Goal: Information Seeking & Learning: Learn about a topic

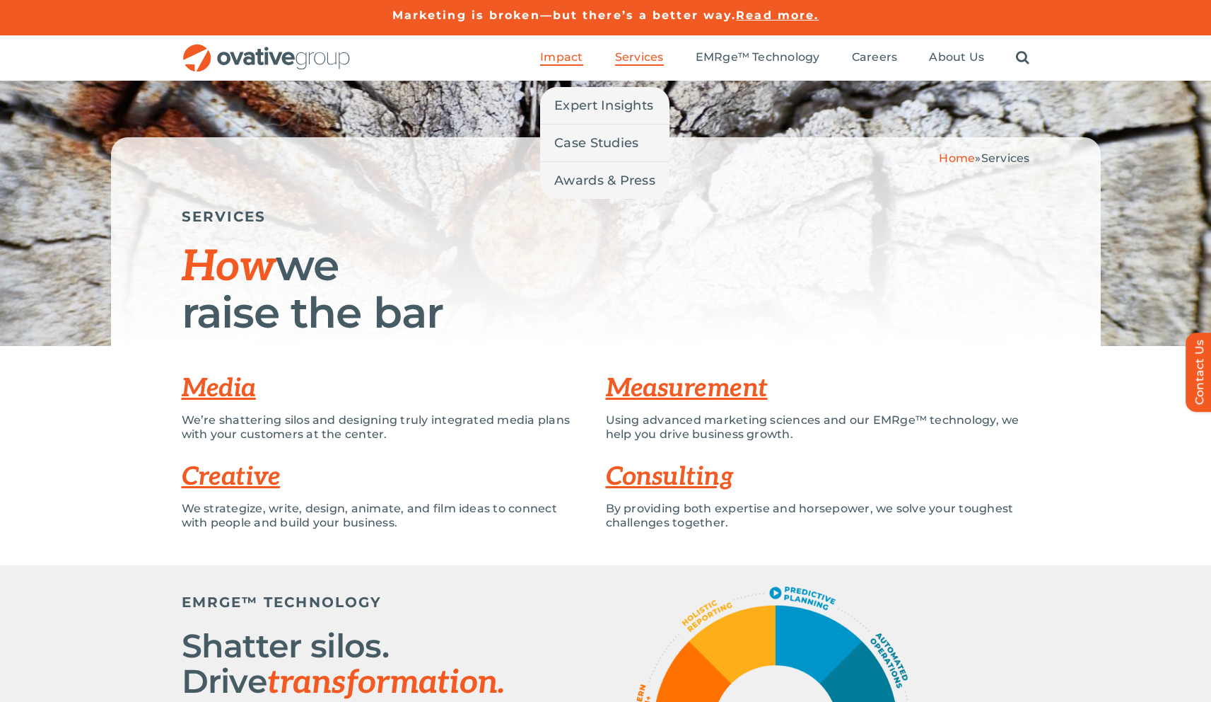
click at [574, 57] on span "Impact" at bounding box center [561, 57] width 42 height 14
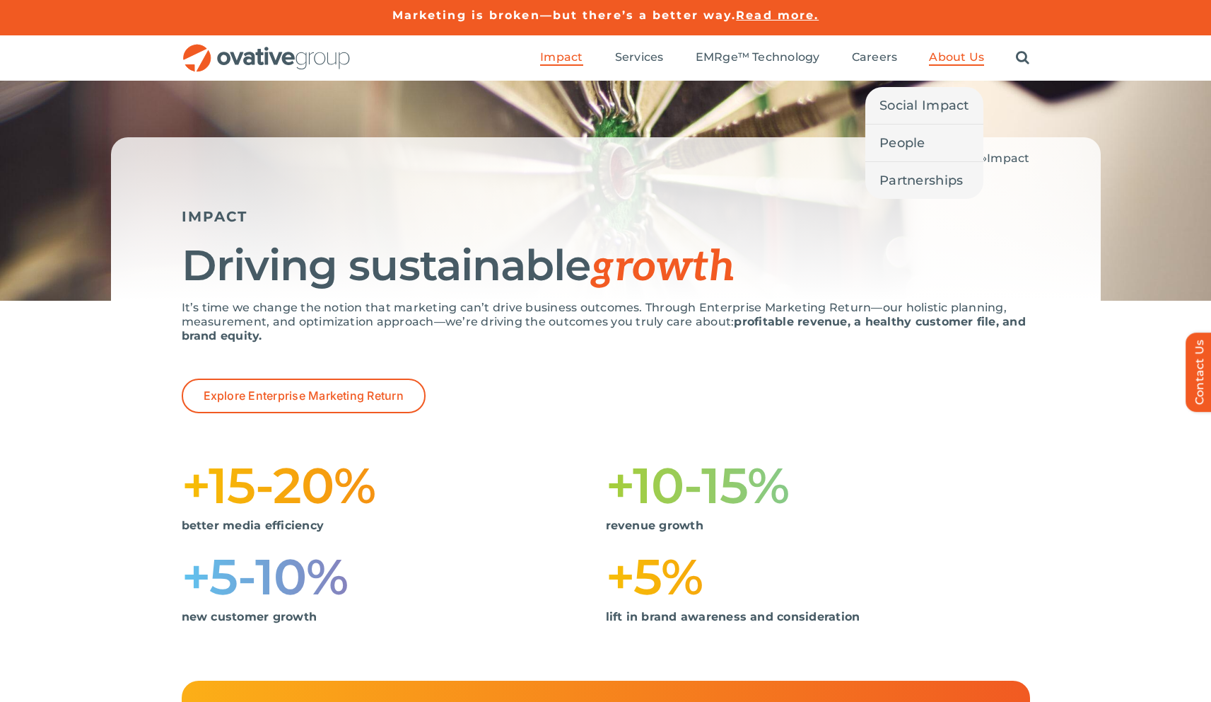
click at [951, 57] on span "About Us" at bounding box center [956, 57] width 55 height 14
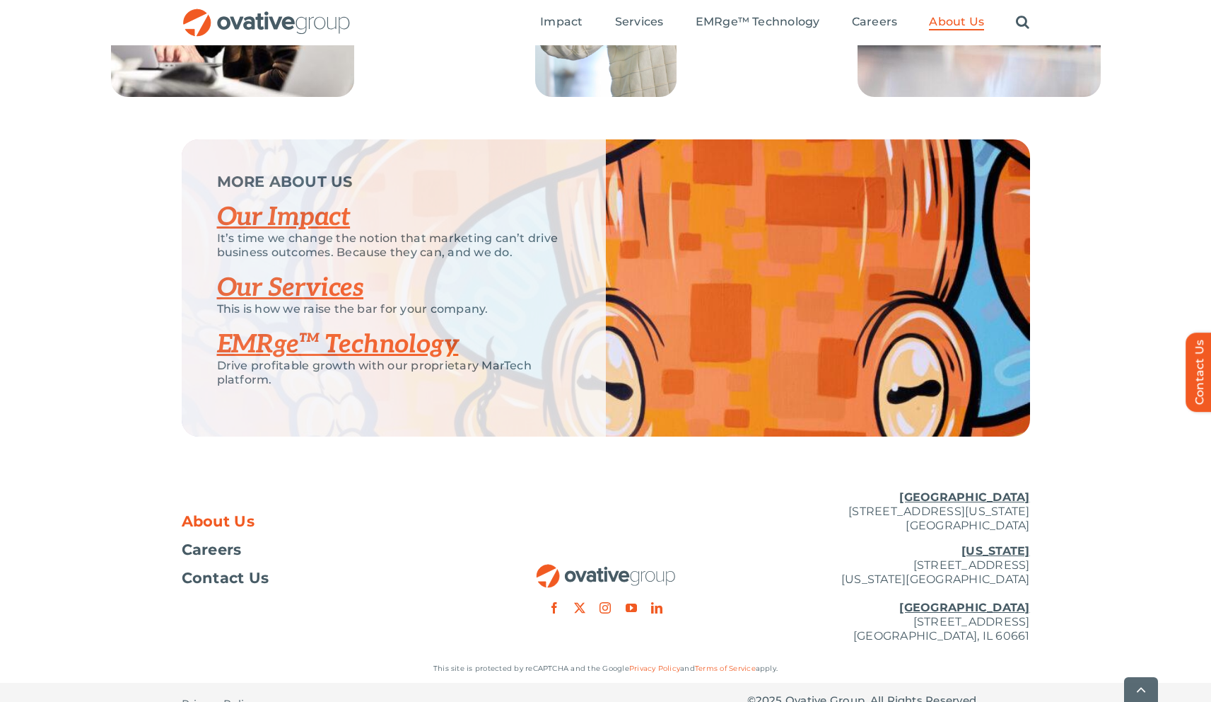
scroll to position [2878, 0]
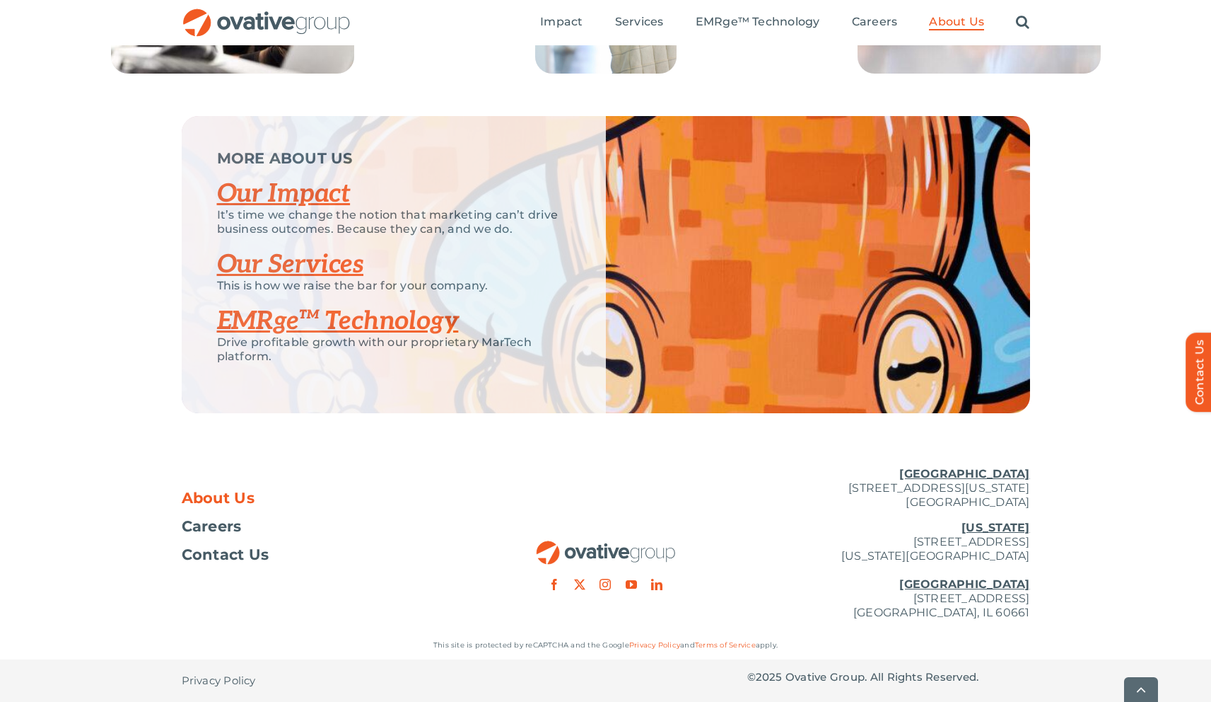
click at [305, 209] on link "Our Impact" at bounding box center [284, 193] width 134 height 31
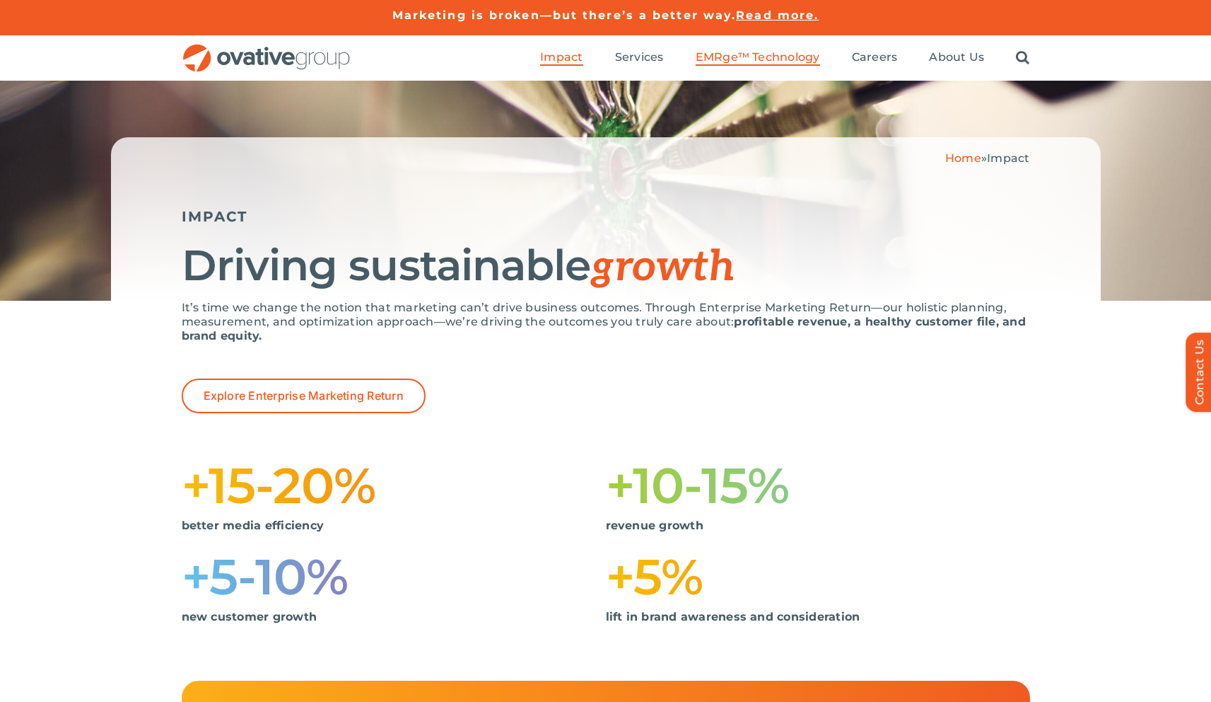
click at [757, 61] on span "EMRge™ Technology" at bounding box center [758, 57] width 124 height 14
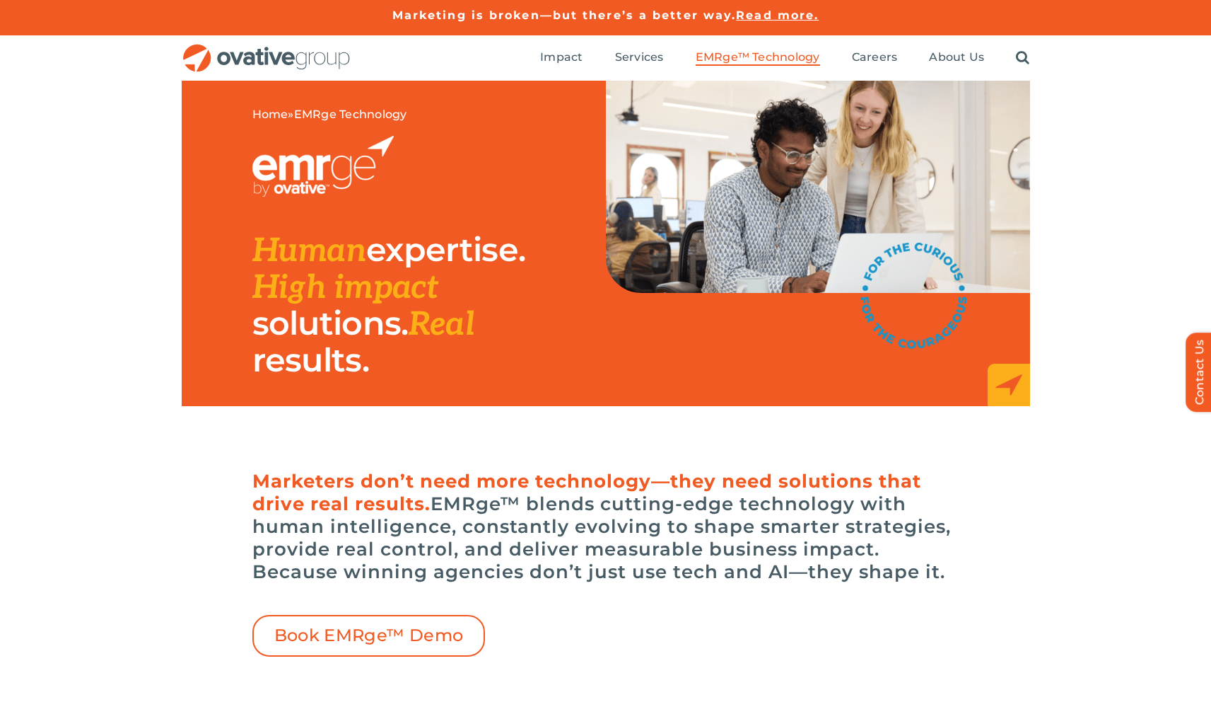
click at [907, 59] on ul "Impact Expert Insights Case Studies Awards & Press Services Media Measurement C…" at bounding box center [784, 57] width 489 height 45
click at [880, 59] on span "Careers" at bounding box center [875, 57] width 46 height 14
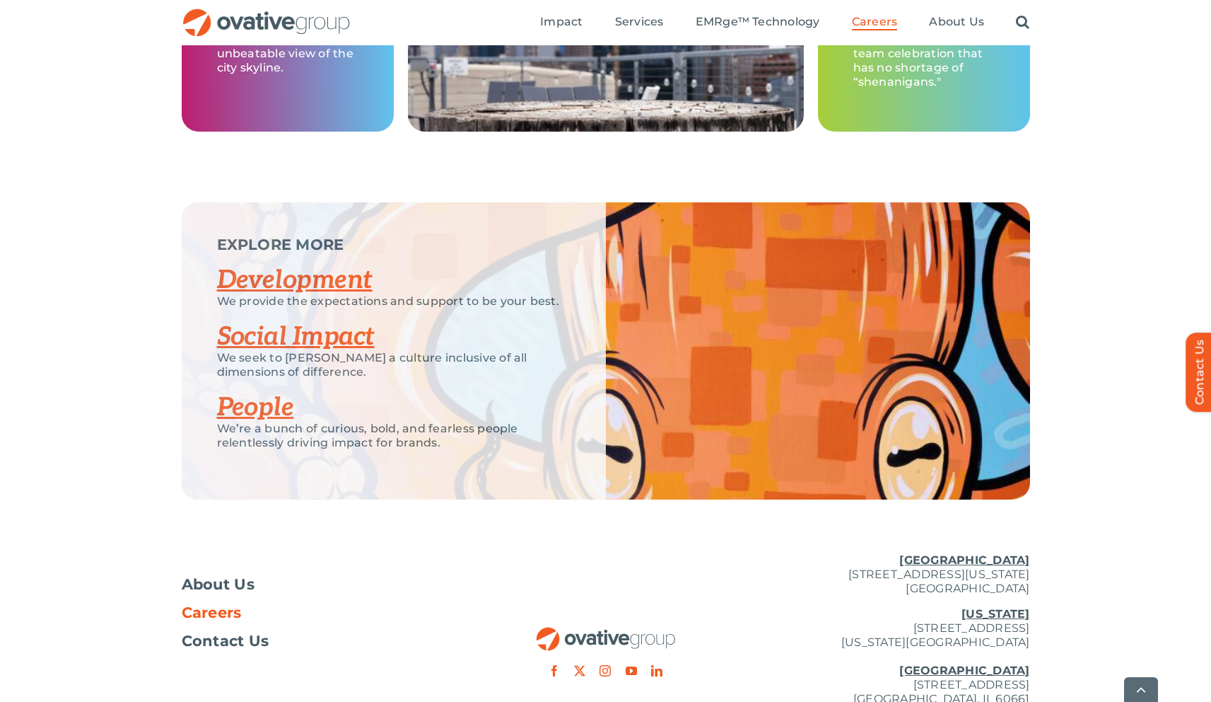
scroll to position [2631, 0]
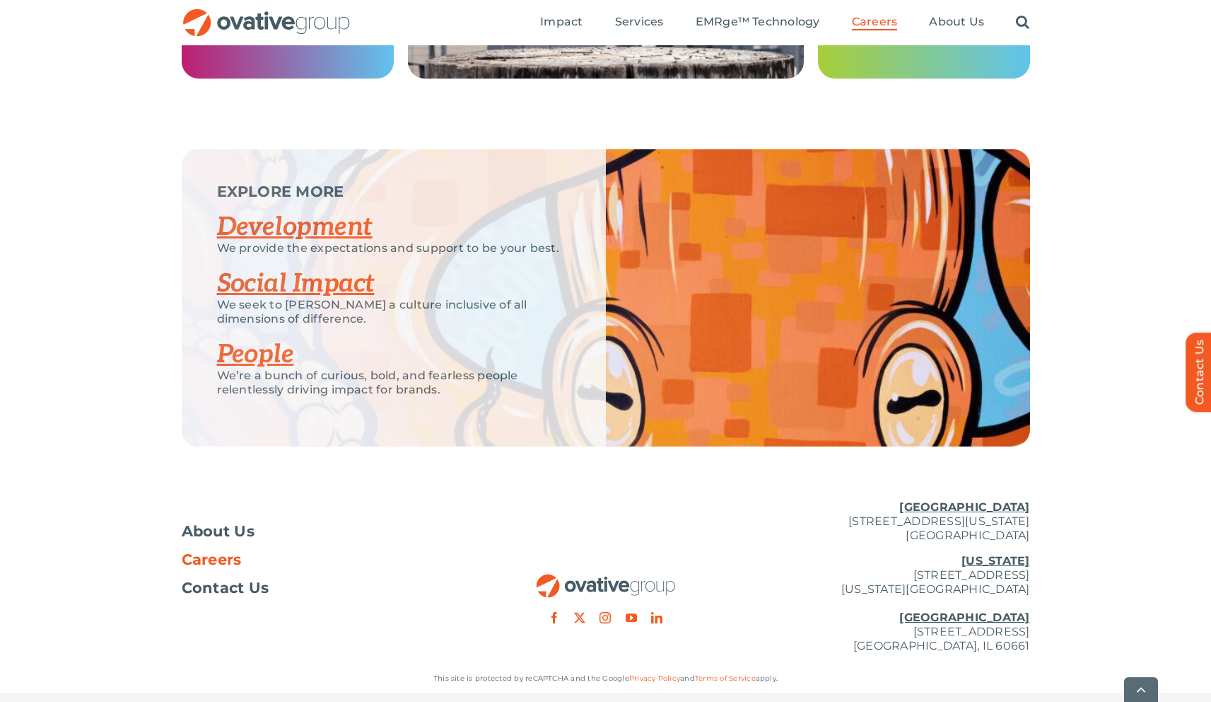
click at [292, 228] on link "Development" at bounding box center [295, 226] width 156 height 31
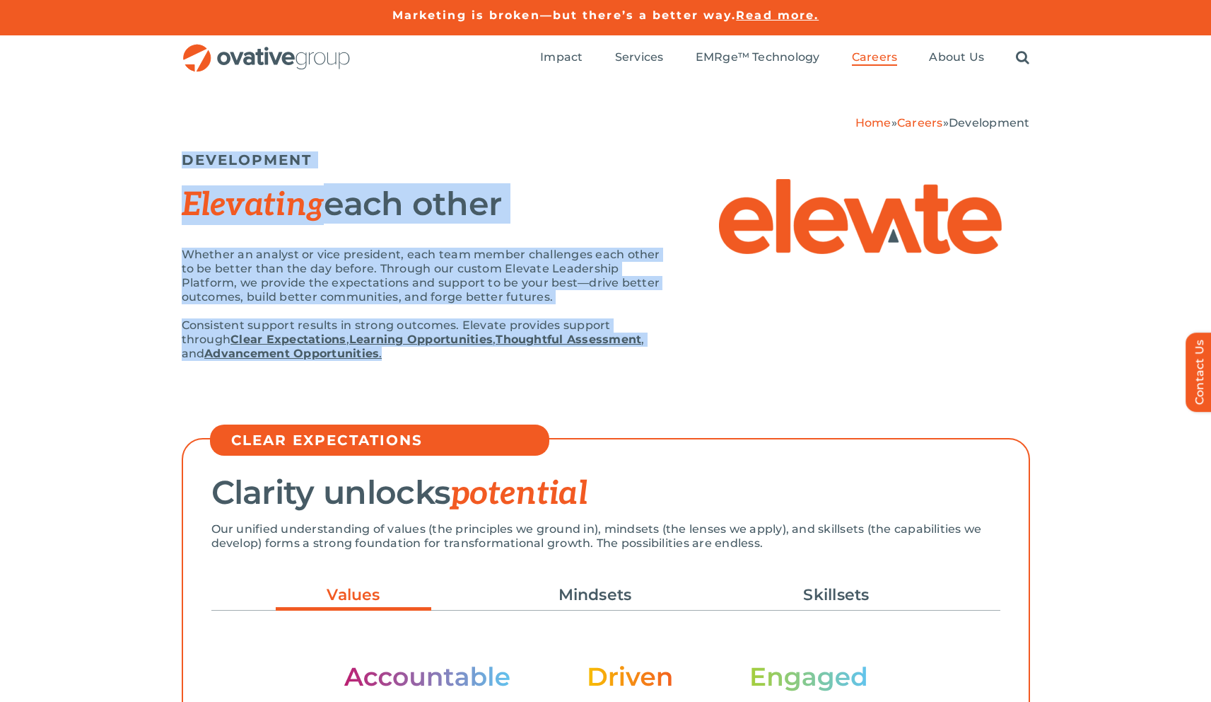
drag, startPoint x: 158, startPoint y: 133, endPoint x: 396, endPoint y: 380, distance: 343.1
click at [396, 380] on div "Home » Careers » Development DEVELOPMENT Elevating each other Whether an analys…" at bounding box center [605, 249] width 1211 height 337
copy div "DEVELOPMENT Elevating each other Whether an analyst or vice president, each tea…"
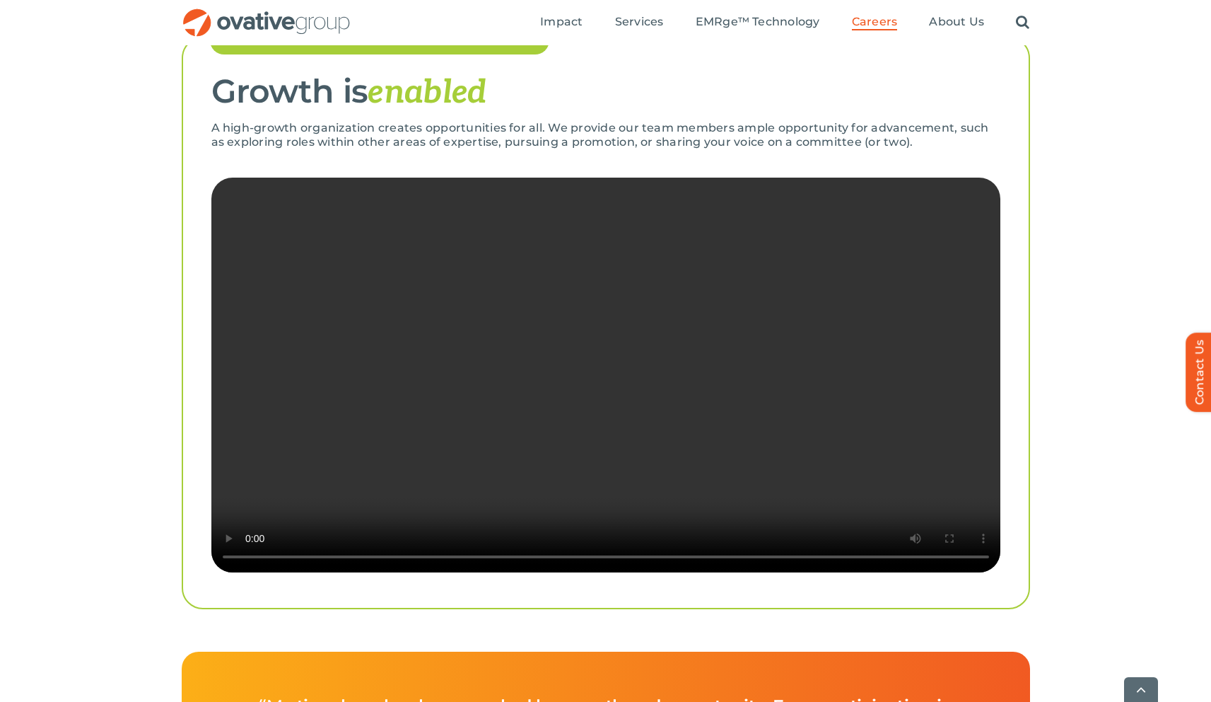
scroll to position [2643, 0]
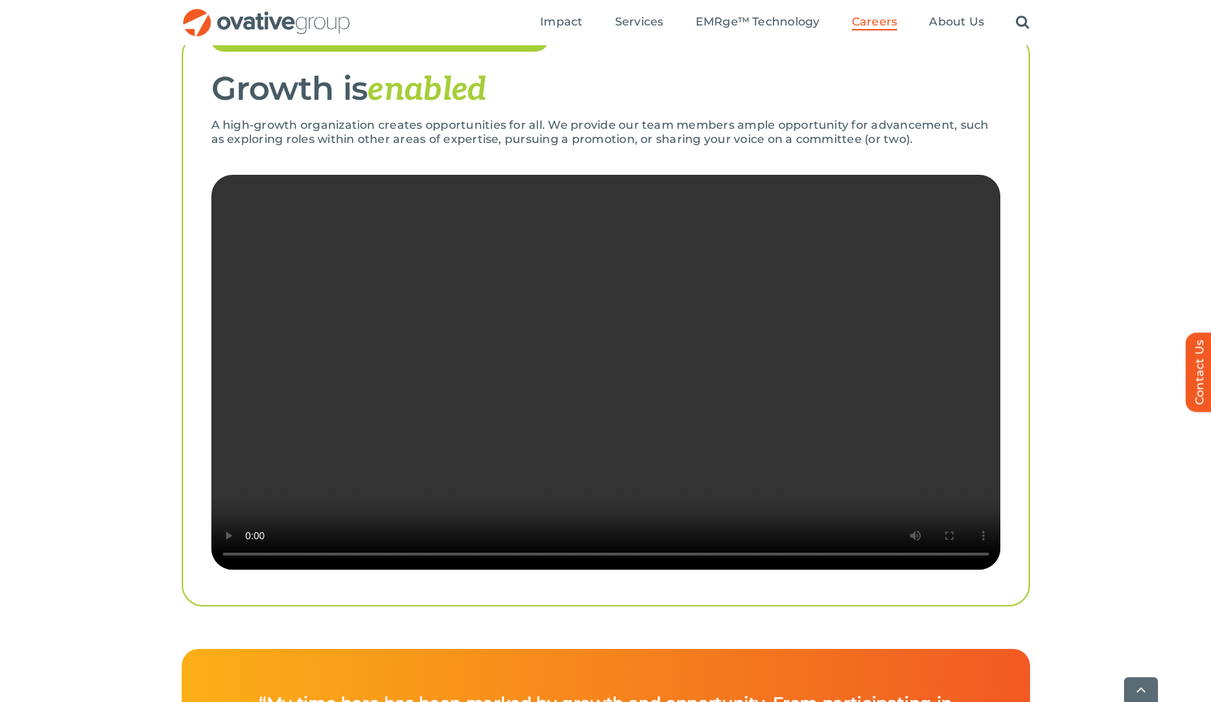
click at [665, 493] on video "Sorry, your browser doesn't support embedded videos." at bounding box center [605, 372] width 789 height 395
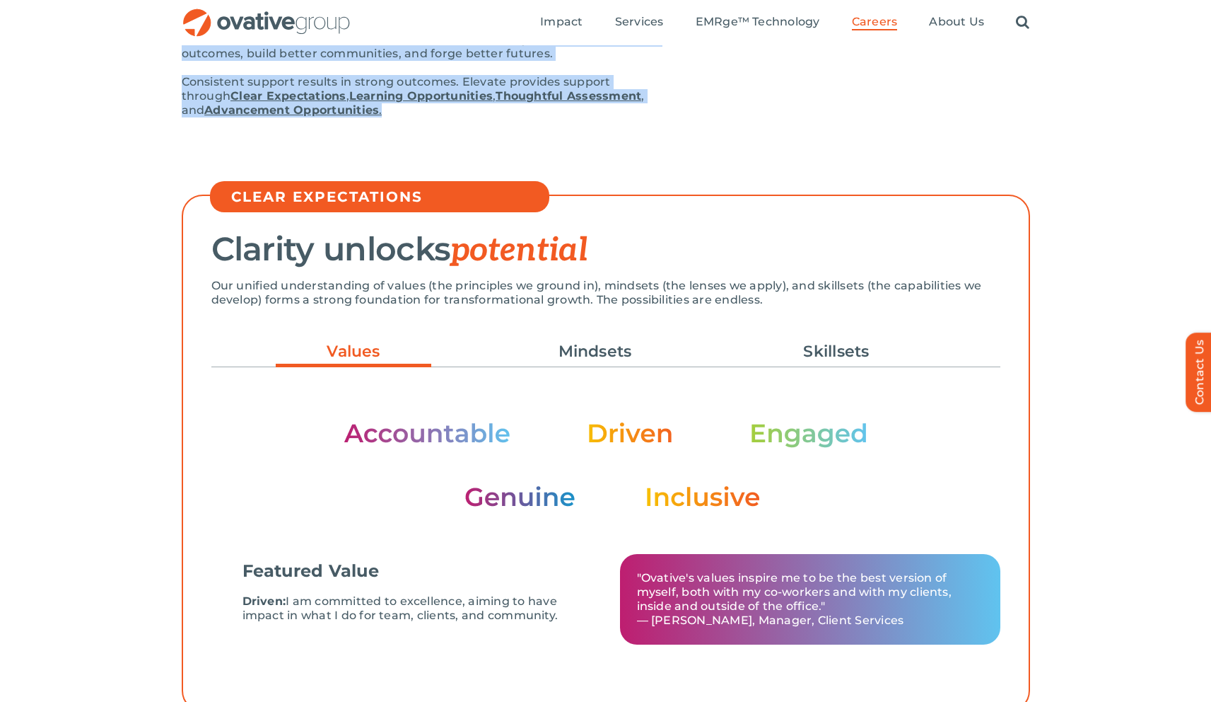
scroll to position [0, 0]
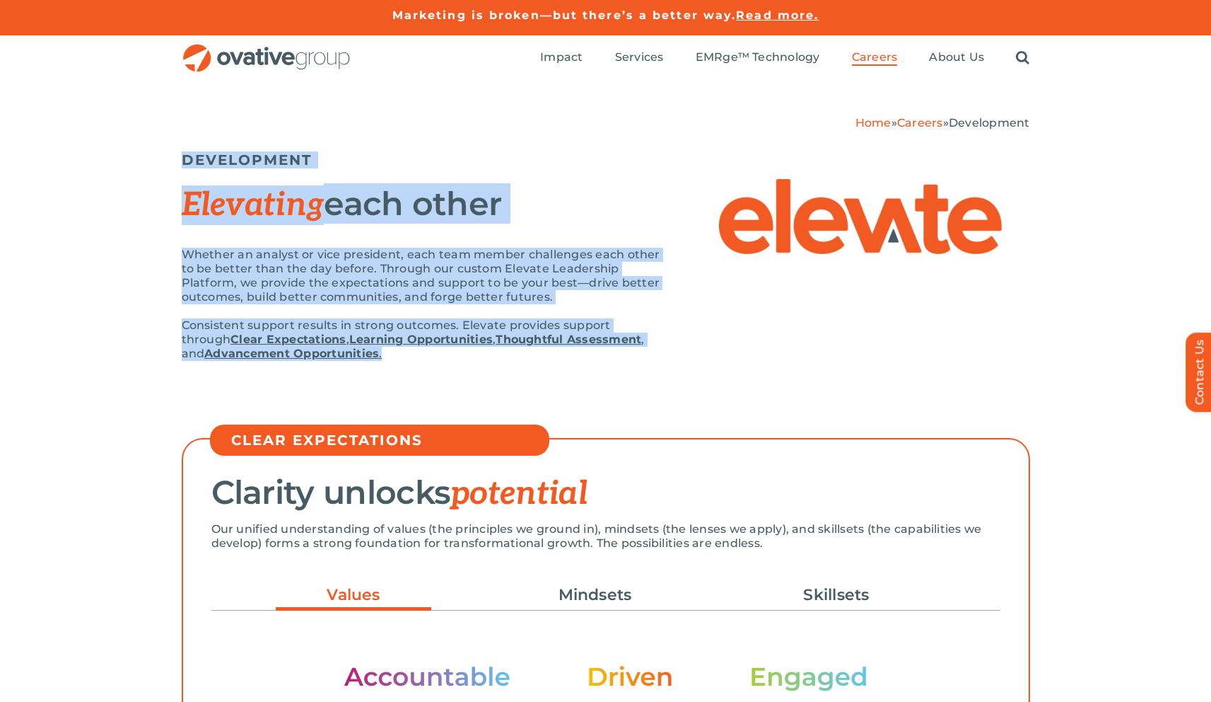
click at [625, 388] on div "Home » Careers » Development DEVELOPMENT Elevating each other Whether an analys…" at bounding box center [605, 249] width 1211 height 337
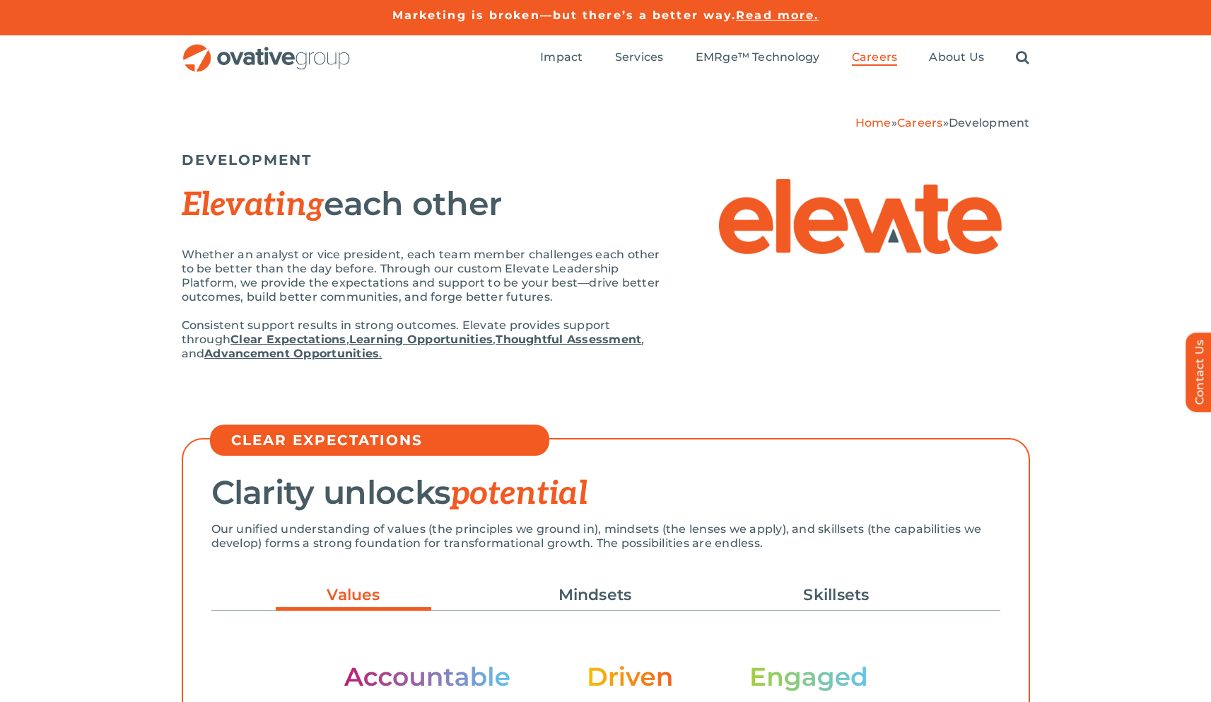
click at [409, 366] on div "Whether an analyst or vice president, each team member challenges each other to…" at bounding box center [422, 311] width 481 height 127
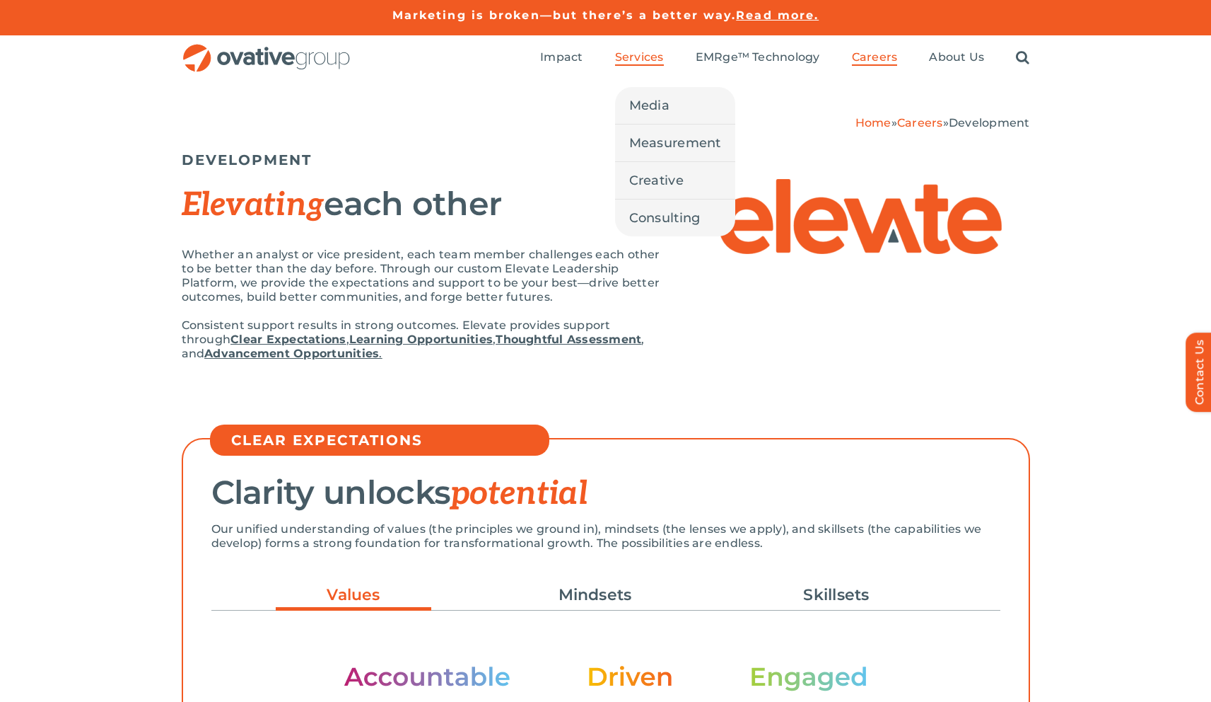
click at [639, 60] on span "Services" at bounding box center [639, 57] width 49 height 14
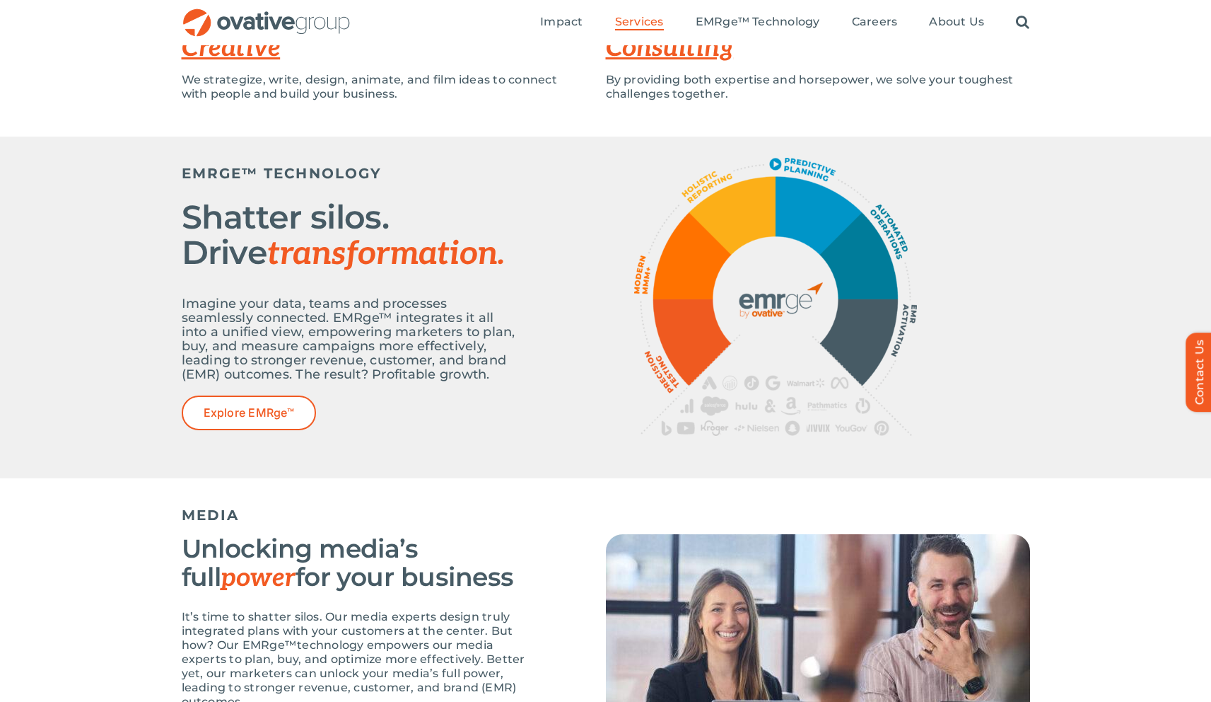
scroll to position [427, 0]
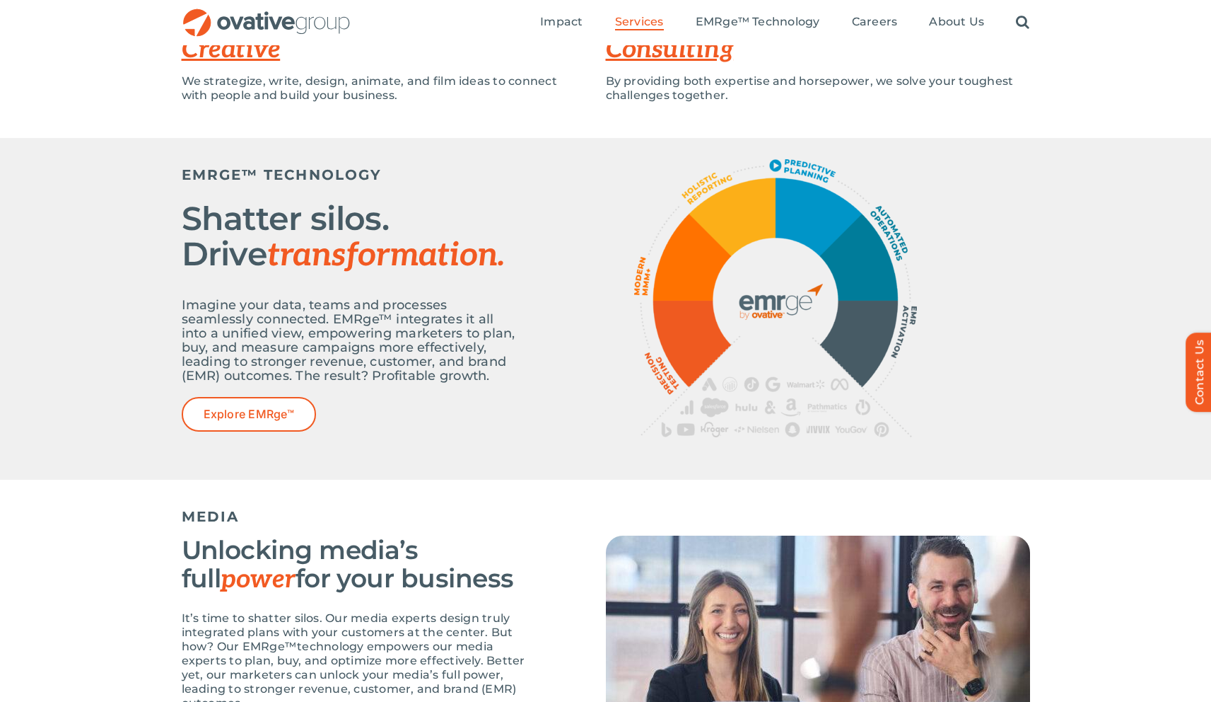
click at [553, 306] on div at bounding box center [775, 298] width 509 height 278
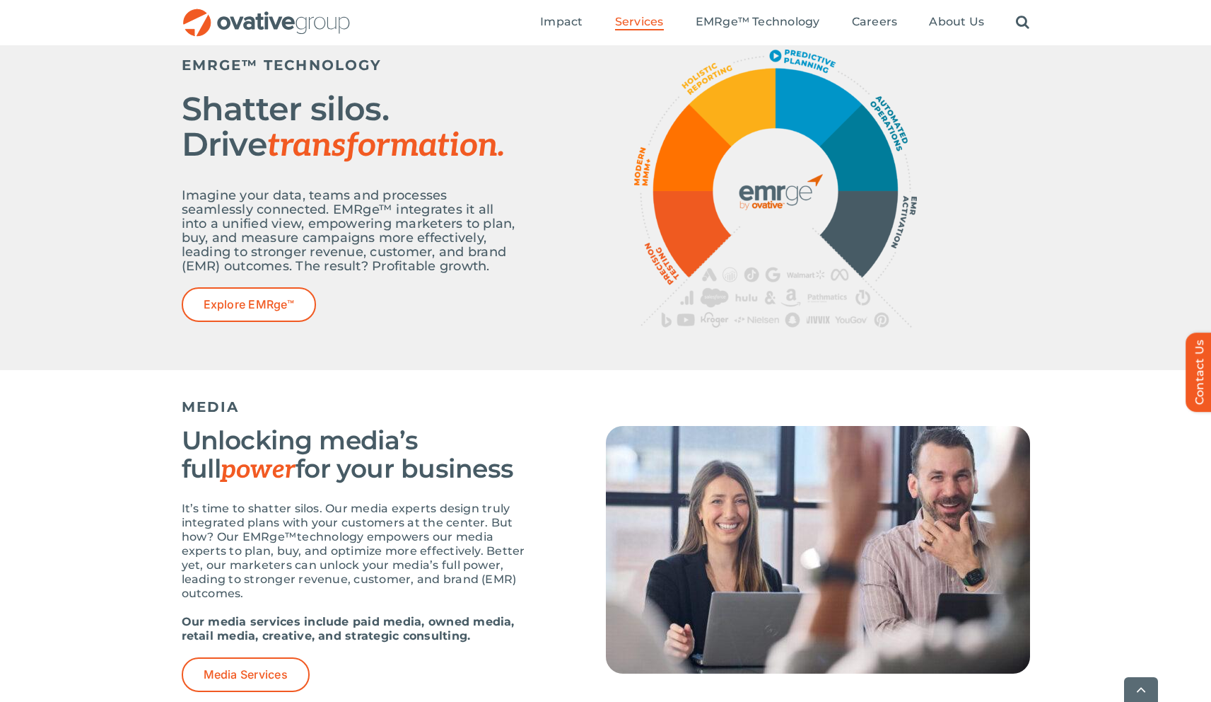
scroll to position [545, 0]
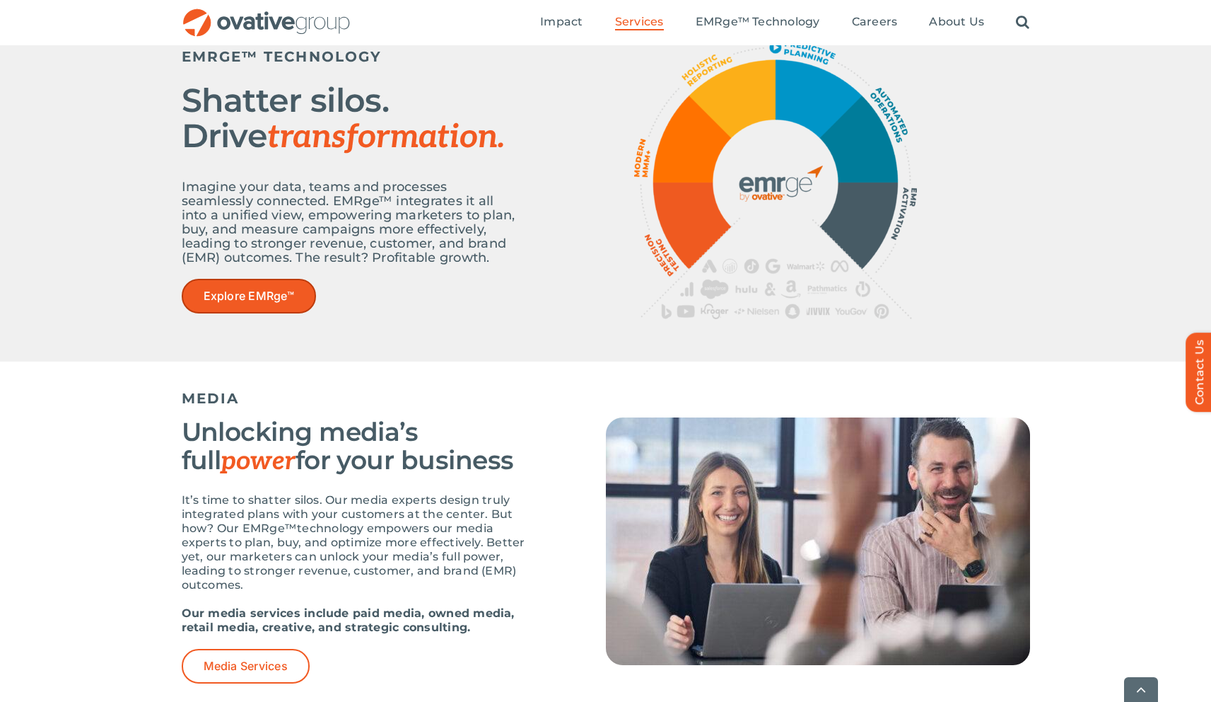
click at [291, 285] on link "Explore EMRge™" at bounding box center [249, 296] width 134 height 35
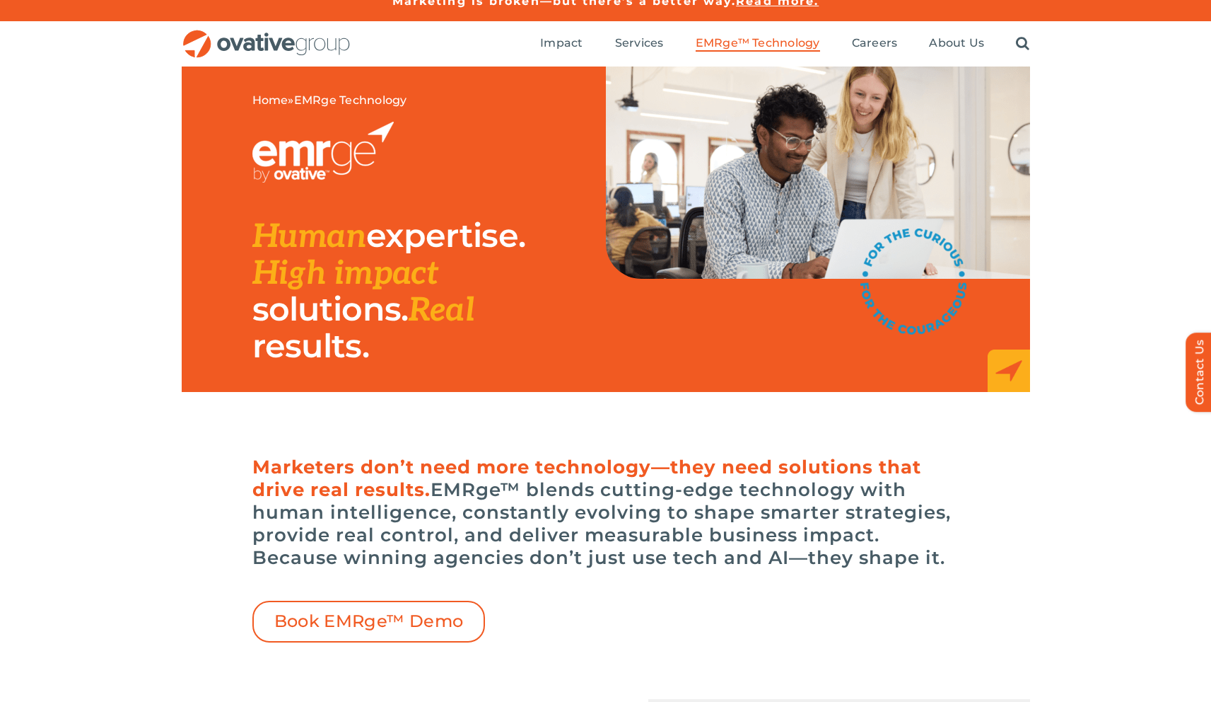
scroll to position [17, 0]
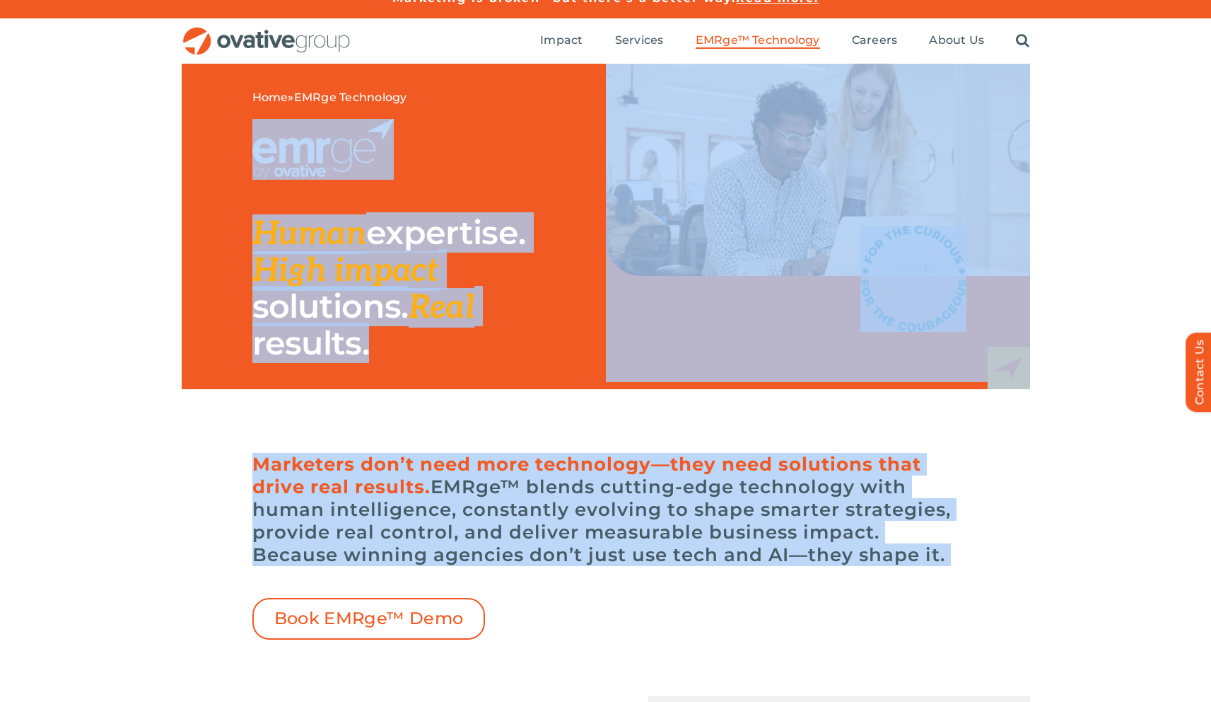
drag, startPoint x: 244, startPoint y: 156, endPoint x: 694, endPoint y: 571, distance: 612.0
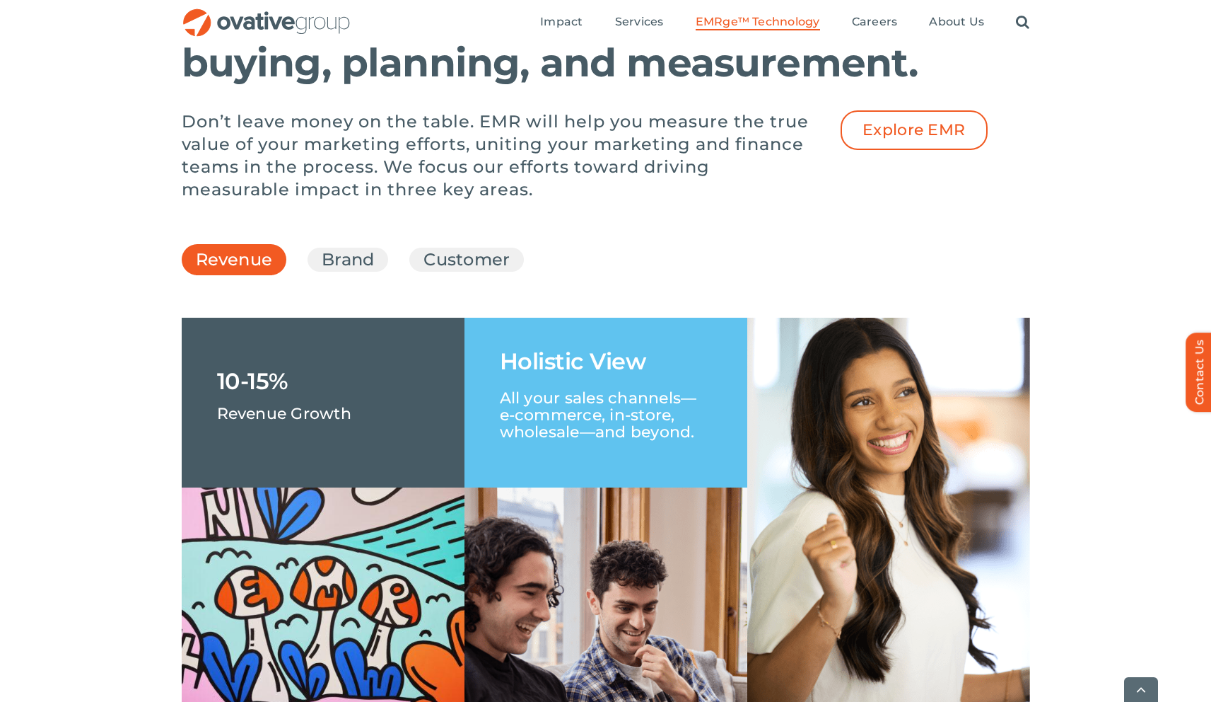
scroll to position [2032, 0]
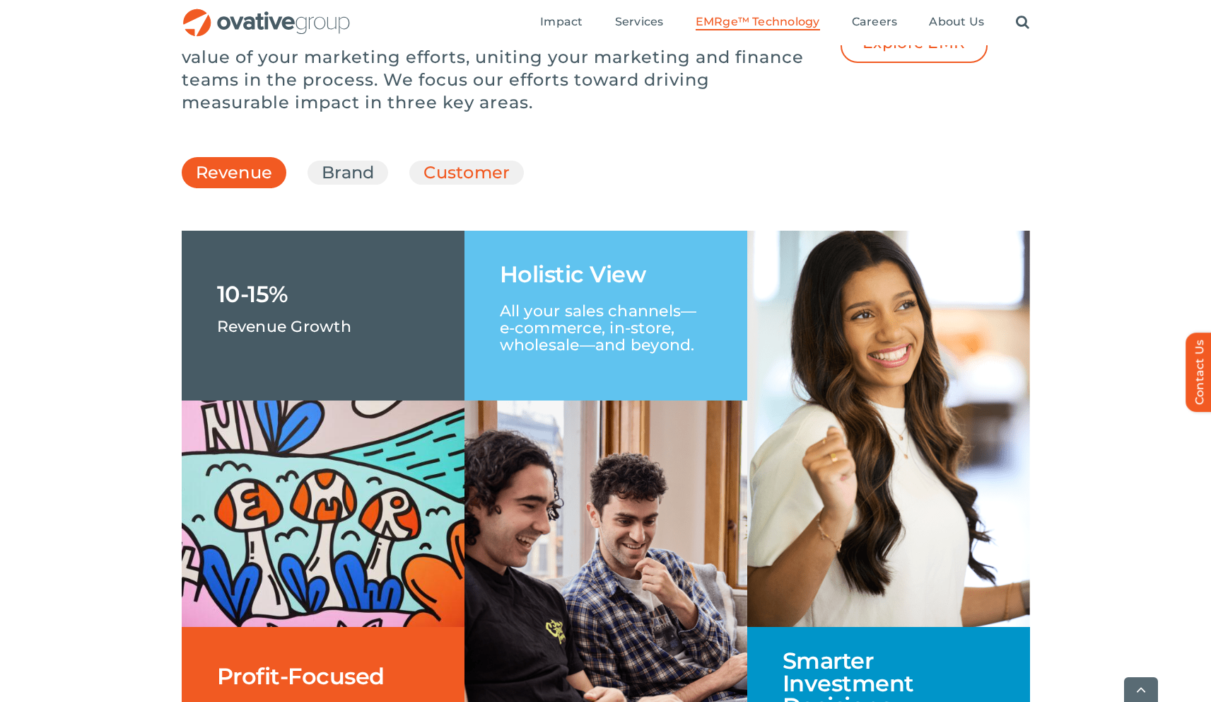
click at [457, 185] on link "Customer" at bounding box center [467, 173] width 86 height 24
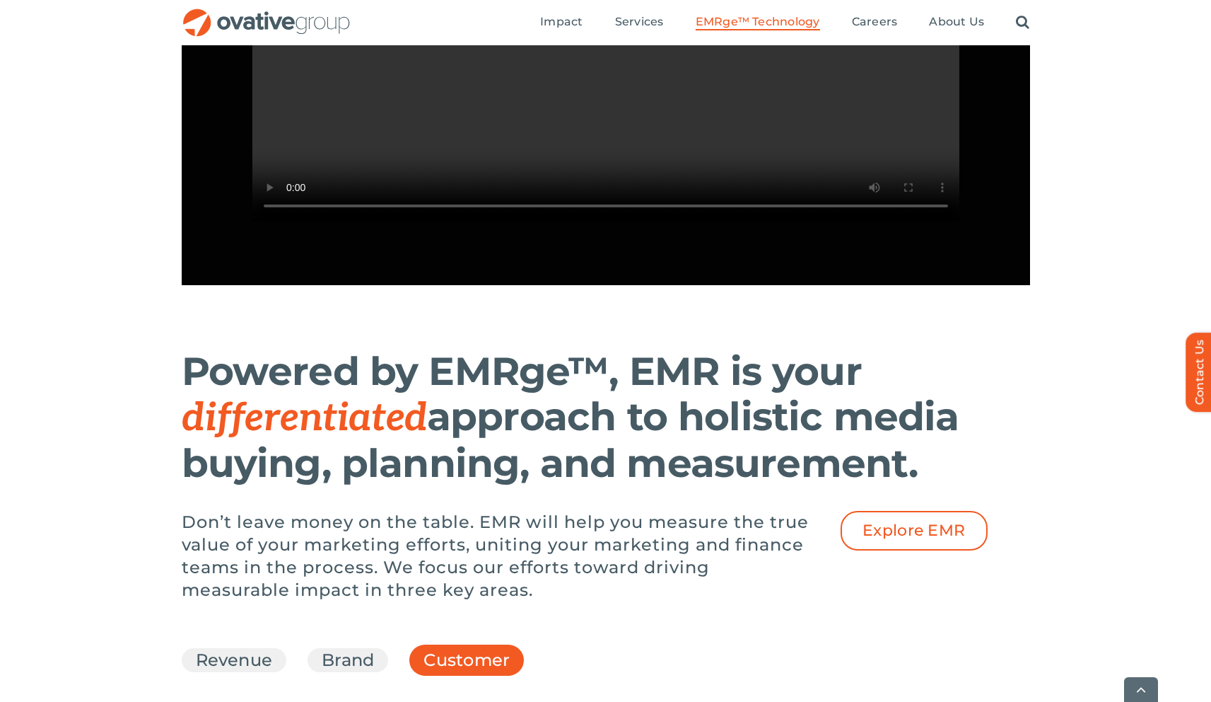
scroll to position [1760, 0]
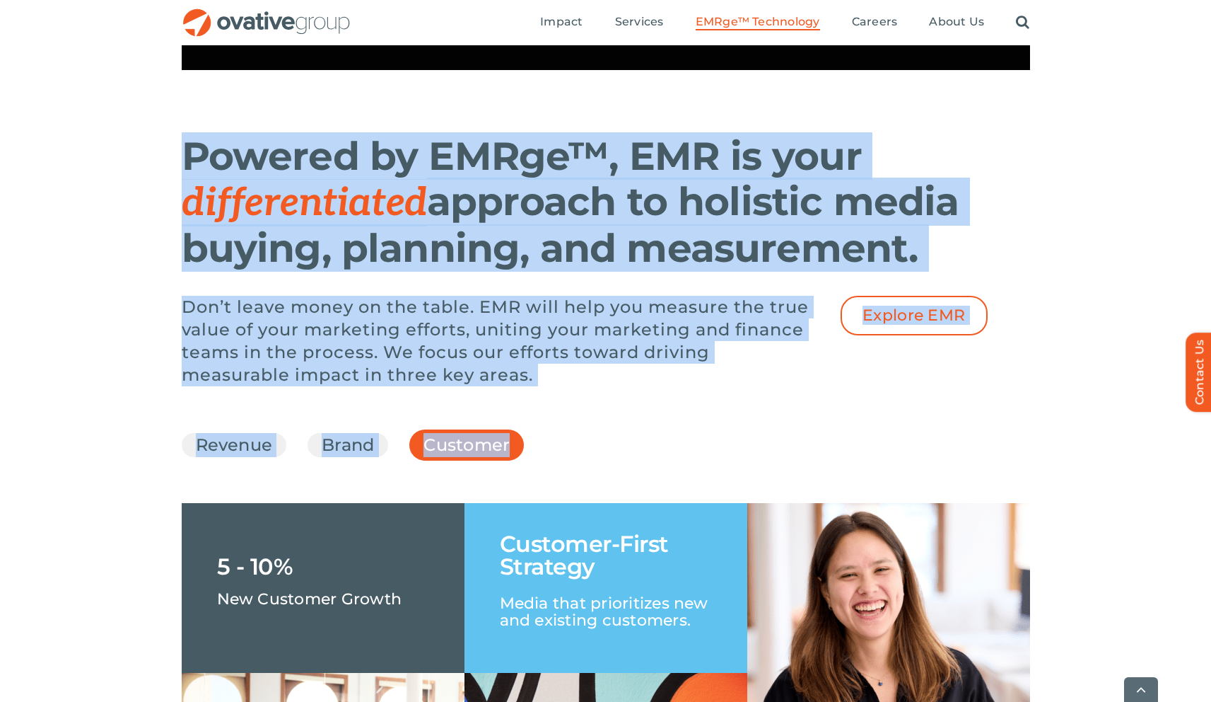
drag, startPoint x: 175, startPoint y: 202, endPoint x: 682, endPoint y: 487, distance: 581.3
copy div "Powered by EMRge™, EMR is your differentiated approach to holistic media buying…"
